Goal: Transaction & Acquisition: Purchase product/service

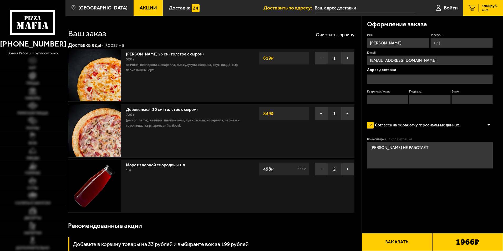
type input "[STREET_ADDRESS]"
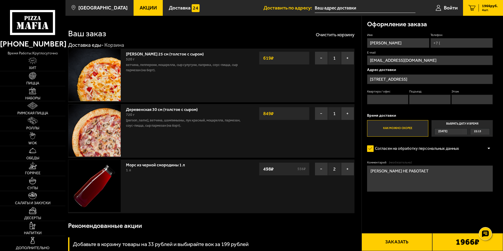
type input "[STREET_ADDRESS]"
click at [401, 97] on input "Квартира / офис" at bounding box center [387, 100] width 41 height 10
type input "10"
click at [424, 99] on input "Подъезд" at bounding box center [429, 100] width 41 height 10
type input "1"
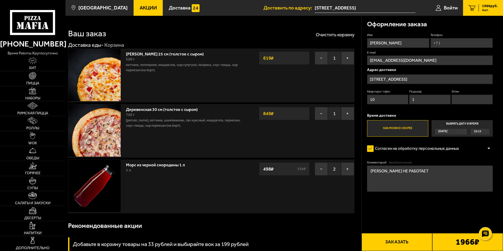
click at [469, 100] on input "Этаж" at bounding box center [471, 100] width 41 height 10
type input "4"
click at [454, 43] on input "Телефон" at bounding box center [461, 43] width 62 height 10
type input "[PHONE_NUMBER]"
click at [400, 241] on button "Заказать" at bounding box center [396, 242] width 71 height 18
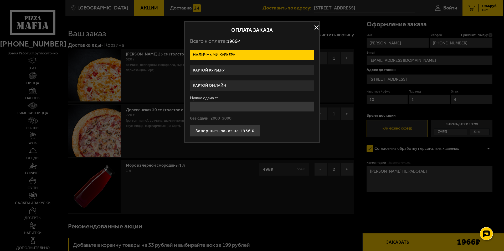
click at [226, 69] on label "Картой курьеру" at bounding box center [252, 70] width 124 height 10
click at [0, 0] on input "Картой курьеру" at bounding box center [0, 0] width 0 height 0
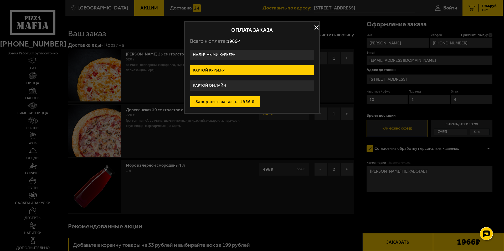
click at [230, 102] on button "Завершить заказ на 1966 ₽" at bounding box center [225, 102] width 70 height 12
